Goal: Transaction & Acquisition: Book appointment/travel/reservation

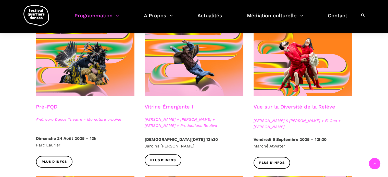
scroll to position [131, 0]
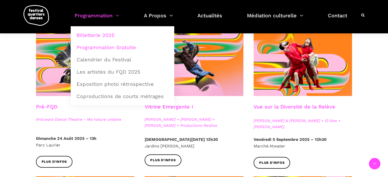
click at [103, 34] on link "Billetterie 2025" at bounding box center [123, 35] width 98 height 12
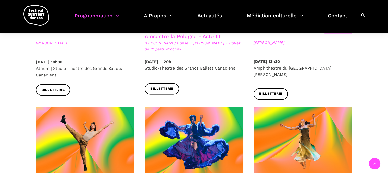
scroll to position [652, 0]
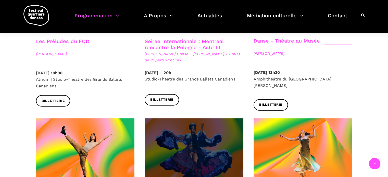
click at [191, 127] on span at bounding box center [194, 151] width 99 height 66
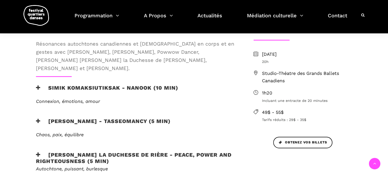
scroll to position [193, 0]
